Goal: Transaction & Acquisition: Purchase product/service

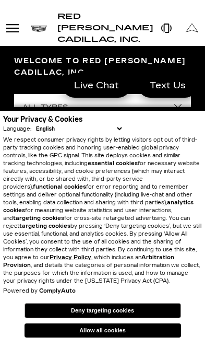
click at [195, 138] on p "We respect consumer privacy rights by letting visitors opt out of third-party t…" at bounding box center [102, 210] width 199 height 149
click at [123, 126] on select "English Spanish / Español English / [GEOGRAPHIC_DATA] Korean / 한국어 Vietnamese /…" at bounding box center [78, 129] width 91 height 8
click at [128, 126] on div "Your Privacy & Cookies Language: English Spanish / Español English / [GEOGRAPHI…" at bounding box center [102, 123] width 199 height 19
click at [136, 312] on button "Deny targeting cookies" at bounding box center [103, 310] width 157 height 15
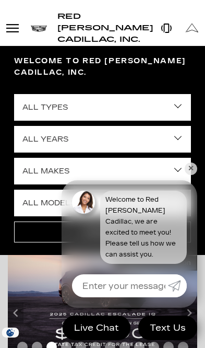
click at [194, 175] on link "✕" at bounding box center [191, 168] width 13 height 13
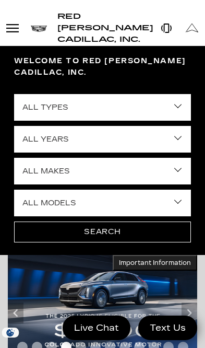
click at [173, 163] on select "All Makes Audi Cadillac Chevrolet Chrysler Ford GMC Lexus Mercedes-Benz Subaru …" at bounding box center [102, 171] width 177 height 27
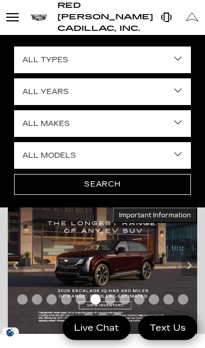
click at [180, 117] on select "All Makes Audi Cadillac Chevrolet Chrysler Ford GMC Lexus Mercedes-Benz Subaru …" at bounding box center [102, 123] width 177 height 27
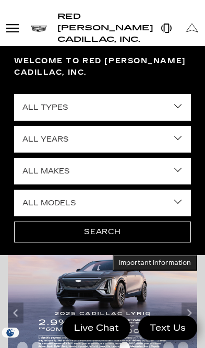
click at [18, 22] on div "Open Menu Modal" at bounding box center [13, 28] width 18 height 13
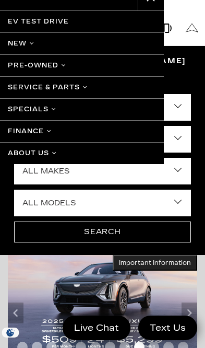
click at [66, 66] on link "Pre-Owned" at bounding box center [82, 65] width 164 height 22
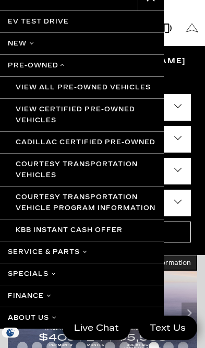
click at [122, 83] on link "View All Pre-Owned Vehicles" at bounding box center [82, 87] width 164 height 22
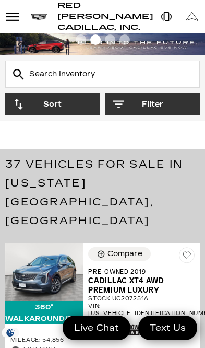
click at [166, 93] on button "Filter" at bounding box center [152, 104] width 95 height 22
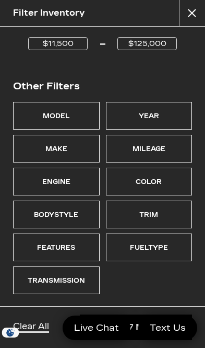
scroll to position [185, 0]
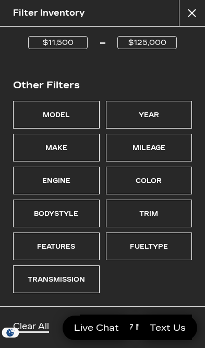
click at [78, 153] on div "Make" at bounding box center [56, 148] width 87 height 28
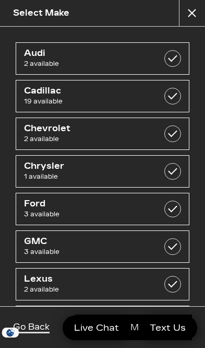
scroll to position [0, 0]
